Goal: Contribute content: Add original content to the website for others to see

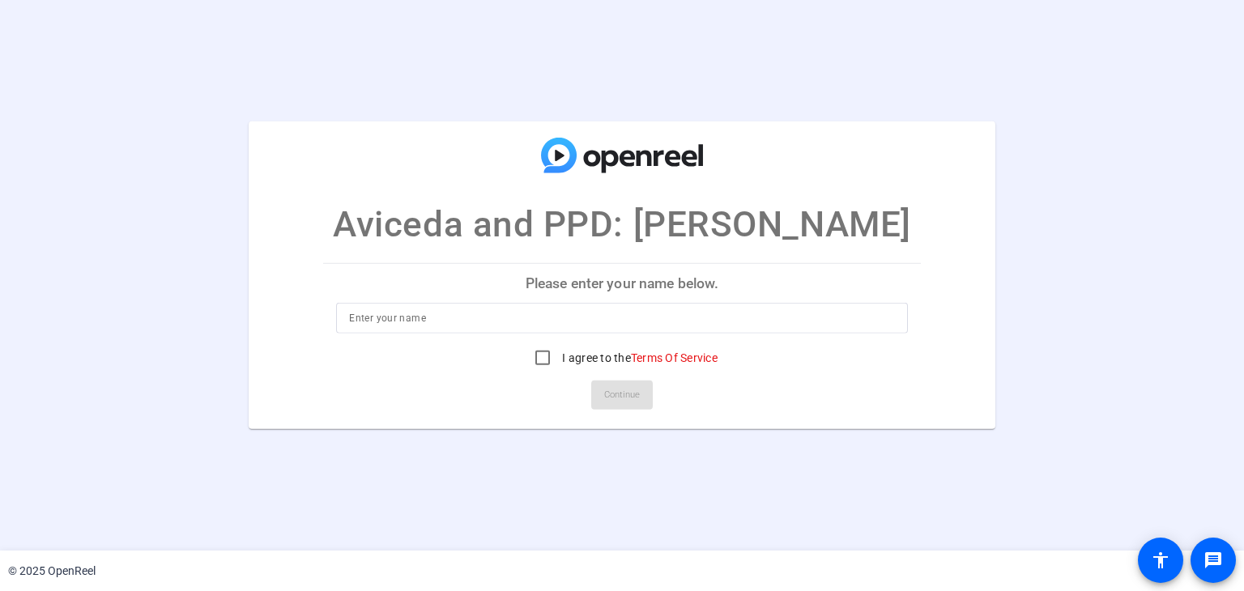
click at [560, 335] on div at bounding box center [621, 343] width 571 height 18
click at [557, 331] on div at bounding box center [621, 318] width 545 height 31
click at [546, 324] on input at bounding box center [621, 318] width 545 height 19
type input "m"
type input "Mohini Patel"
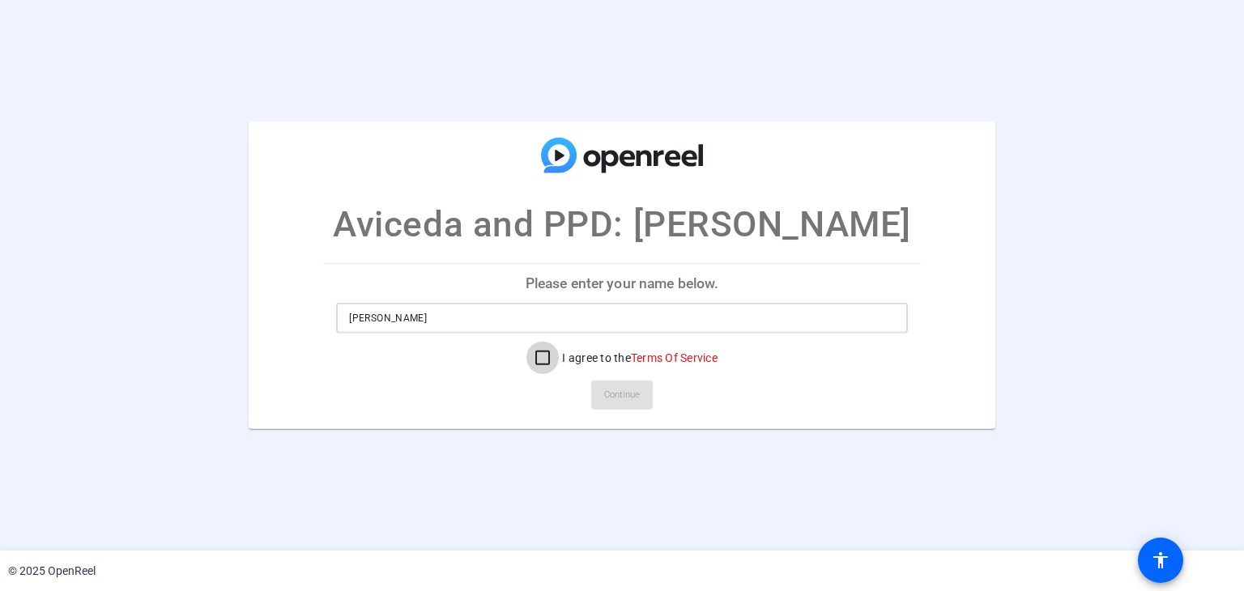
click at [542, 365] on input "I agree to the Terms Of Service" at bounding box center [543, 358] width 32 height 32
checkbox input "true"
click at [642, 407] on span at bounding box center [622, 395] width 62 height 39
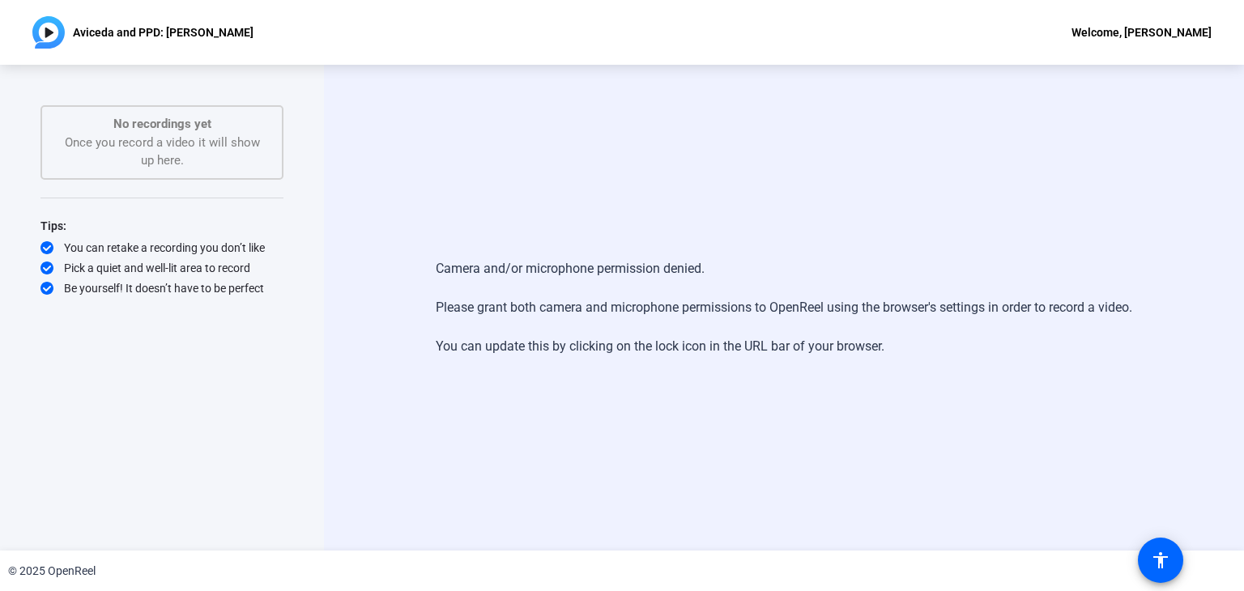
click at [207, 140] on div "No recordings yet Once you record a video it will show up here." at bounding box center [161, 142] width 207 height 55
click at [173, 28] on p "Aviceda and PPD: [PERSON_NAME]" at bounding box center [163, 32] width 181 height 19
click at [1035, 108] on div "Camera and/or microphone permission denied. Please grant both camera and microp…" at bounding box center [784, 308] width 920 height 486
drag, startPoint x: 1104, startPoint y: 1, endPoint x: 830, endPoint y: 147, distance: 311.4
click at [830, 147] on div "Camera and/or microphone permission denied. Please grant both camera and microp…" at bounding box center [784, 308] width 920 height 486
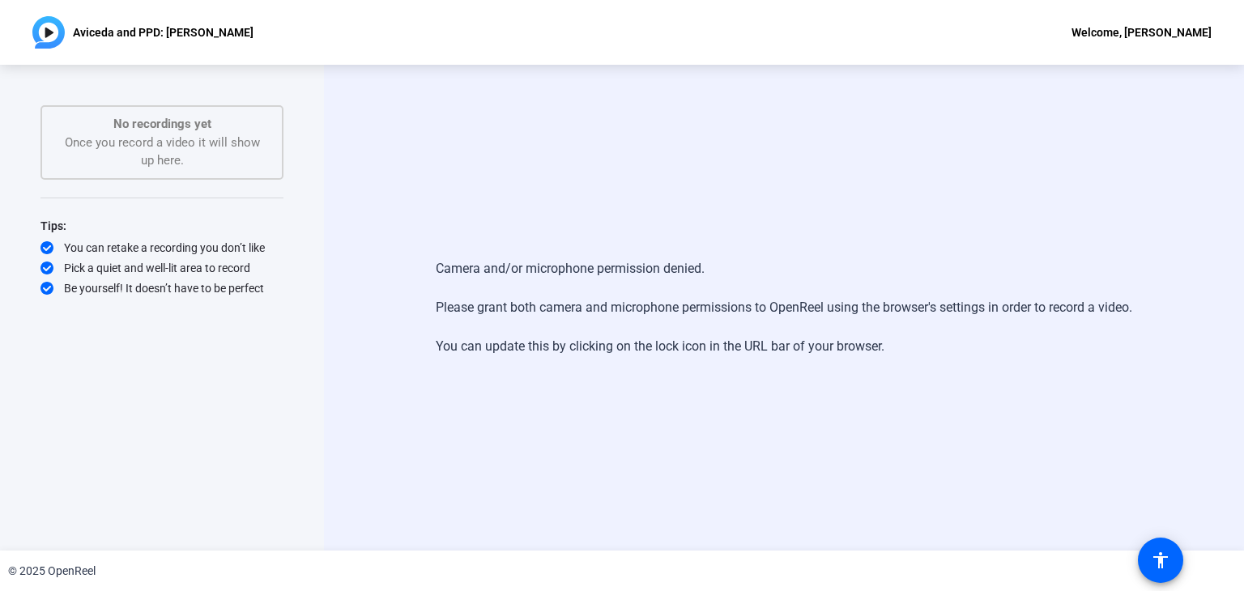
click at [442, 322] on div "Camera and/or microphone permission denied. Please grant both camera and microp…" at bounding box center [784, 308] width 697 height 130
click at [784, 463] on div "Camera and/or microphone permission denied. Please grant both camera and microp…" at bounding box center [784, 308] width 920 height 486
click at [452, 245] on div "Camera and/or microphone permission denied. Please grant both camera and microp…" at bounding box center [784, 308] width 697 height 130
click at [446, 216] on div "Camera and/or microphone permission denied. Please grant both camera and microp…" at bounding box center [784, 308] width 920 height 486
click at [459, 397] on div "Camera and/or microphone permission denied. Please grant both camera and microp…" at bounding box center [784, 308] width 920 height 486
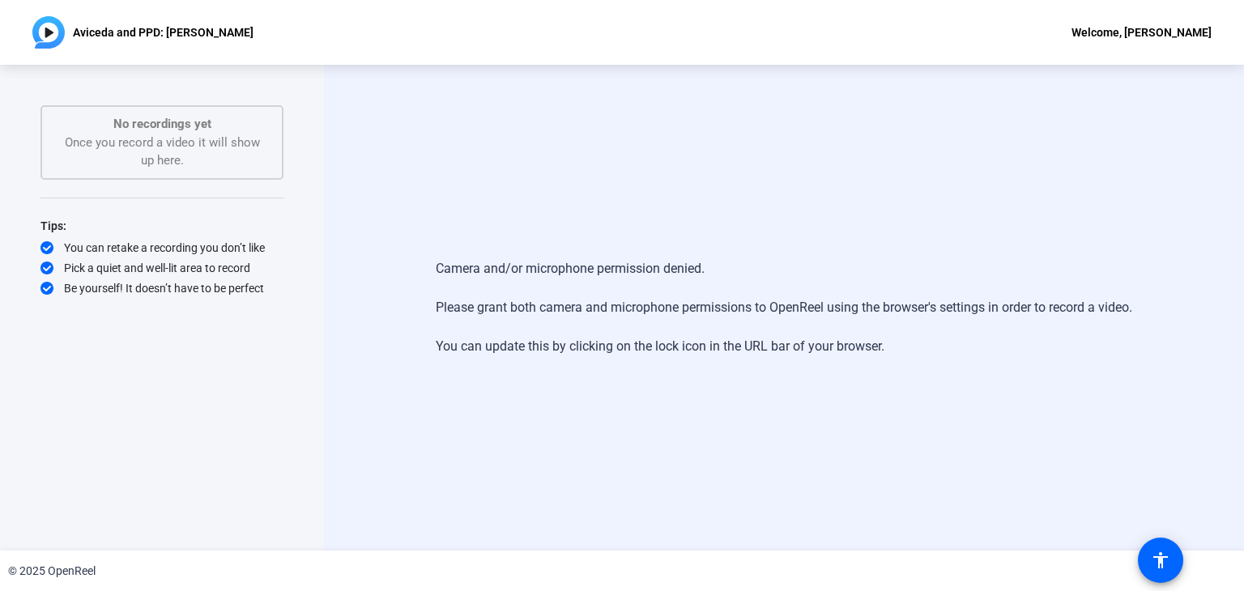
click at [49, 40] on img at bounding box center [48, 32] width 32 height 32
click at [449, 143] on div "Camera and/or microphone permission denied. Please grant both camera and microp…" at bounding box center [784, 308] width 920 height 486
click at [821, 432] on div "Camera and/or microphone permission denied. Please grant both camera and microp…" at bounding box center [784, 308] width 920 height 486
click at [207, 383] on div "Start Recording No recordings yet Once you record a video it will show up here.…" at bounding box center [162, 290] width 243 height 371
click at [267, 406] on div "Start Recording No recordings yet Once you record a video it will show up here.…" at bounding box center [162, 290] width 243 height 371
